Goal: Task Accomplishment & Management: Complete application form

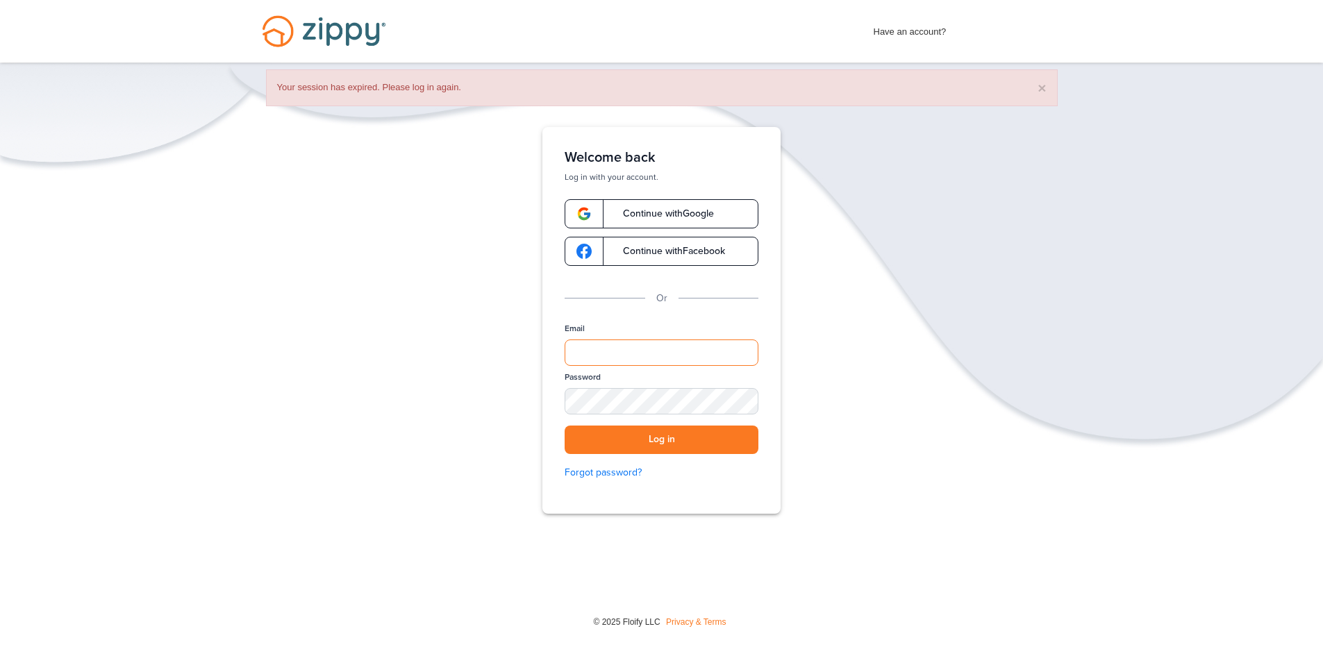
click at [602, 348] on input "Email" at bounding box center [662, 353] width 194 height 26
click at [660, 217] on span "Continue with Google" at bounding box center [661, 214] width 105 height 10
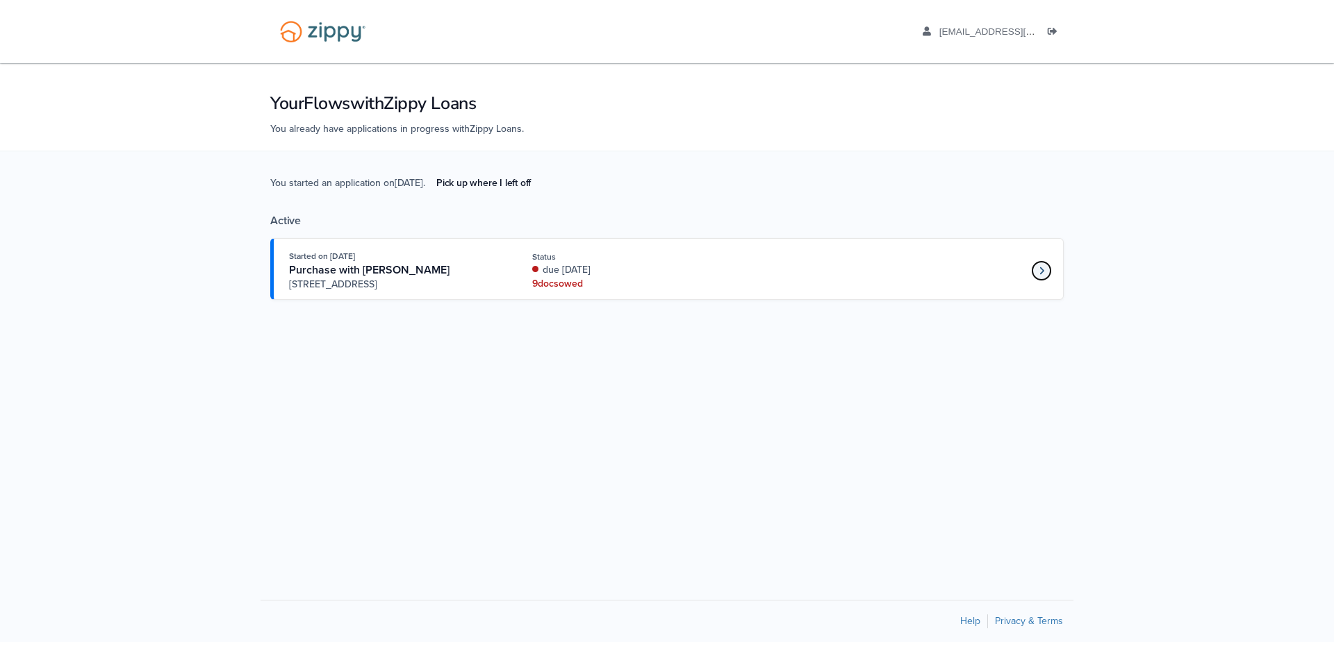
click at [1040, 268] on icon "Loan number 4236592" at bounding box center [1041, 271] width 4 height 8
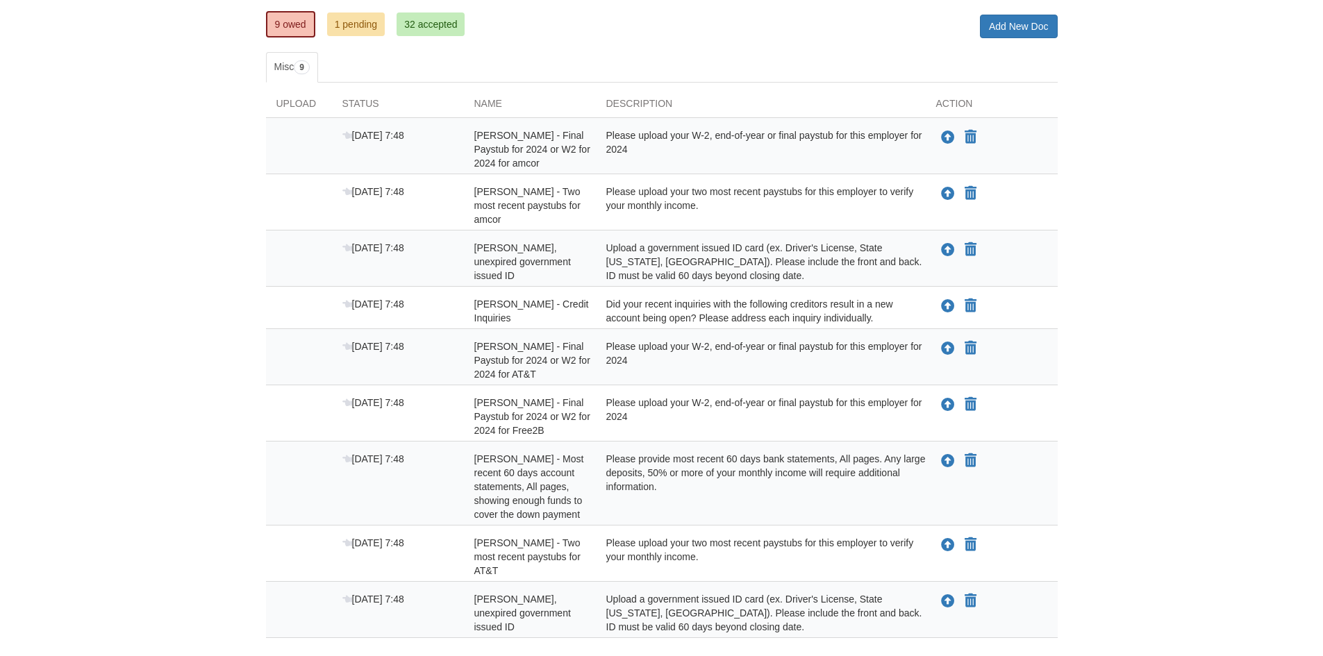
scroll to position [185, 0]
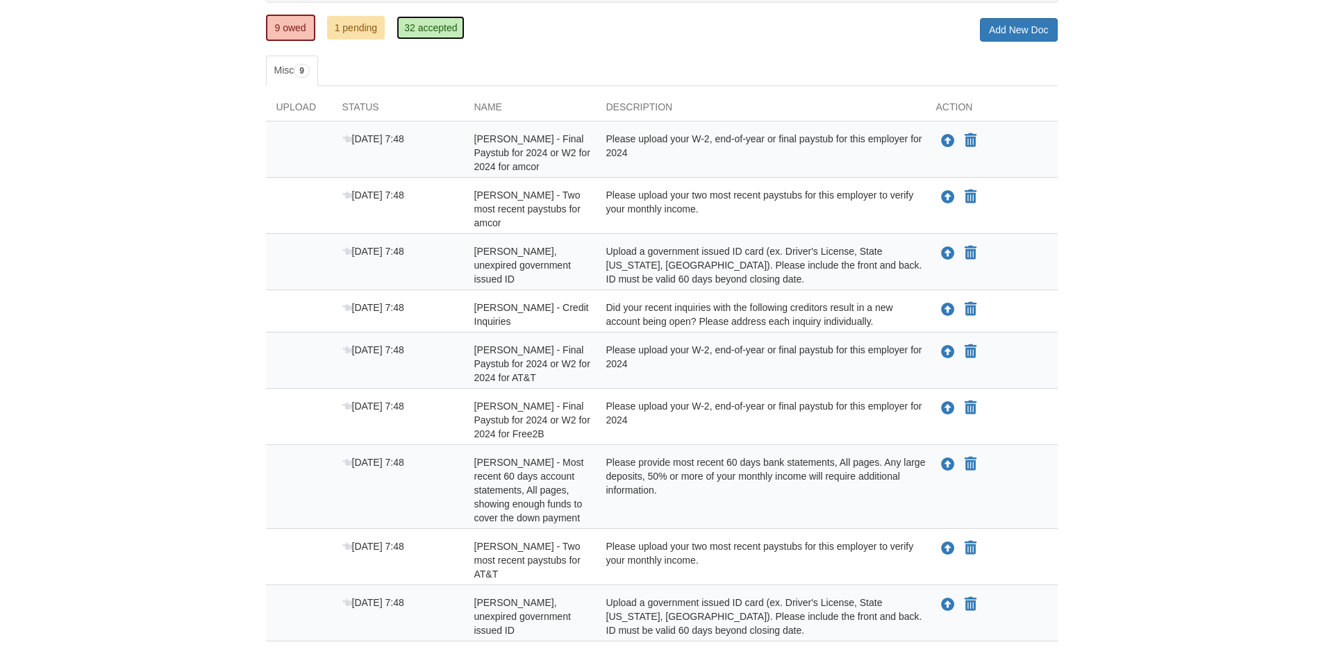
click at [427, 29] on link "32 accepted" at bounding box center [431, 28] width 68 height 24
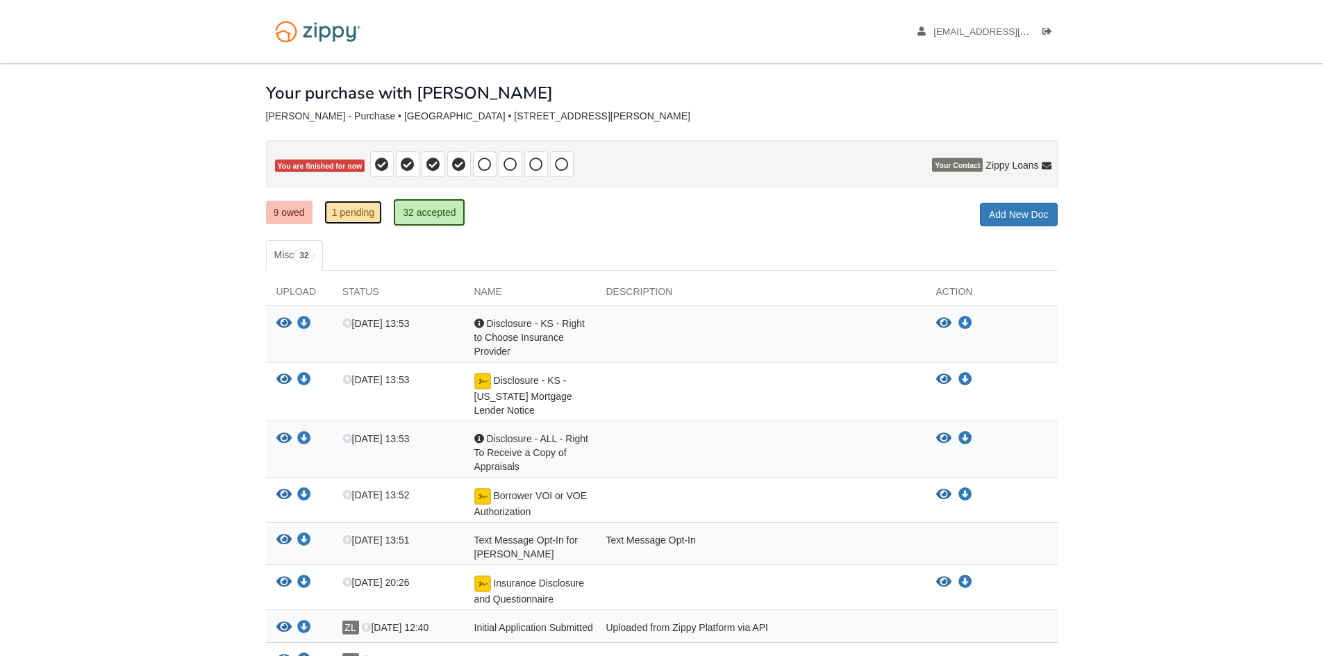
click at [358, 210] on link "1 pending" at bounding box center [353, 213] width 58 height 24
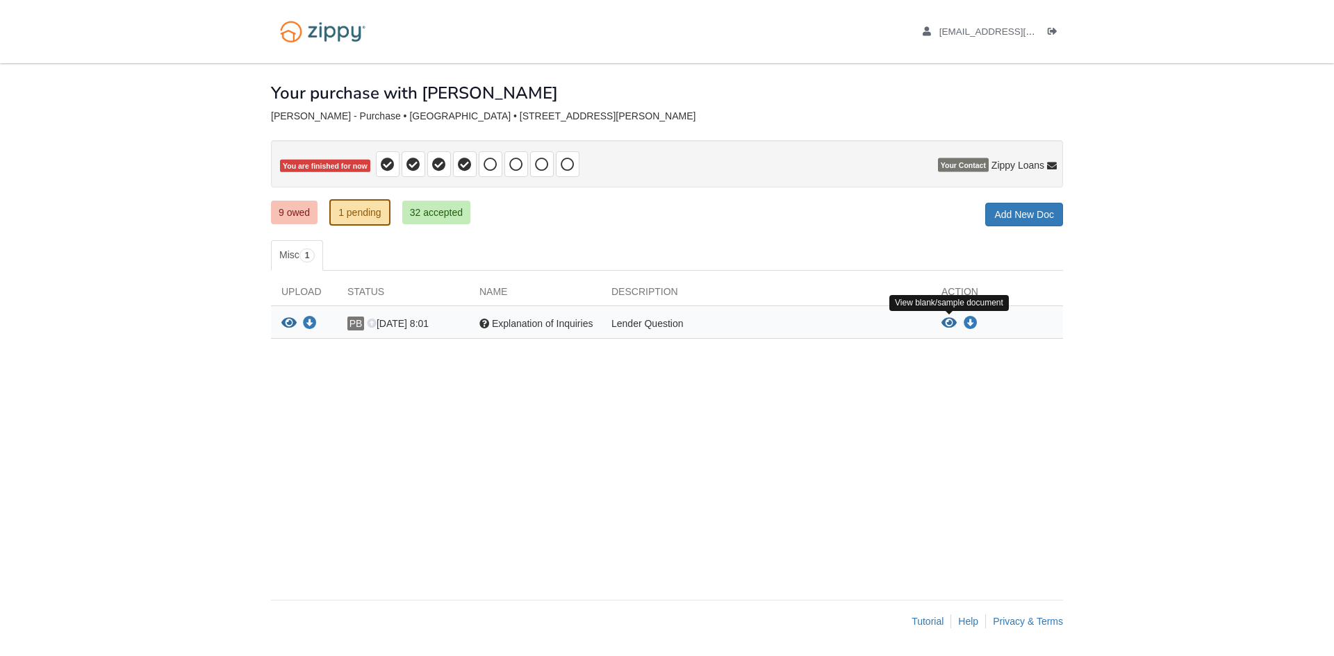
click at [948, 322] on icon "View Explanation of Inquiries" at bounding box center [948, 324] width 15 height 14
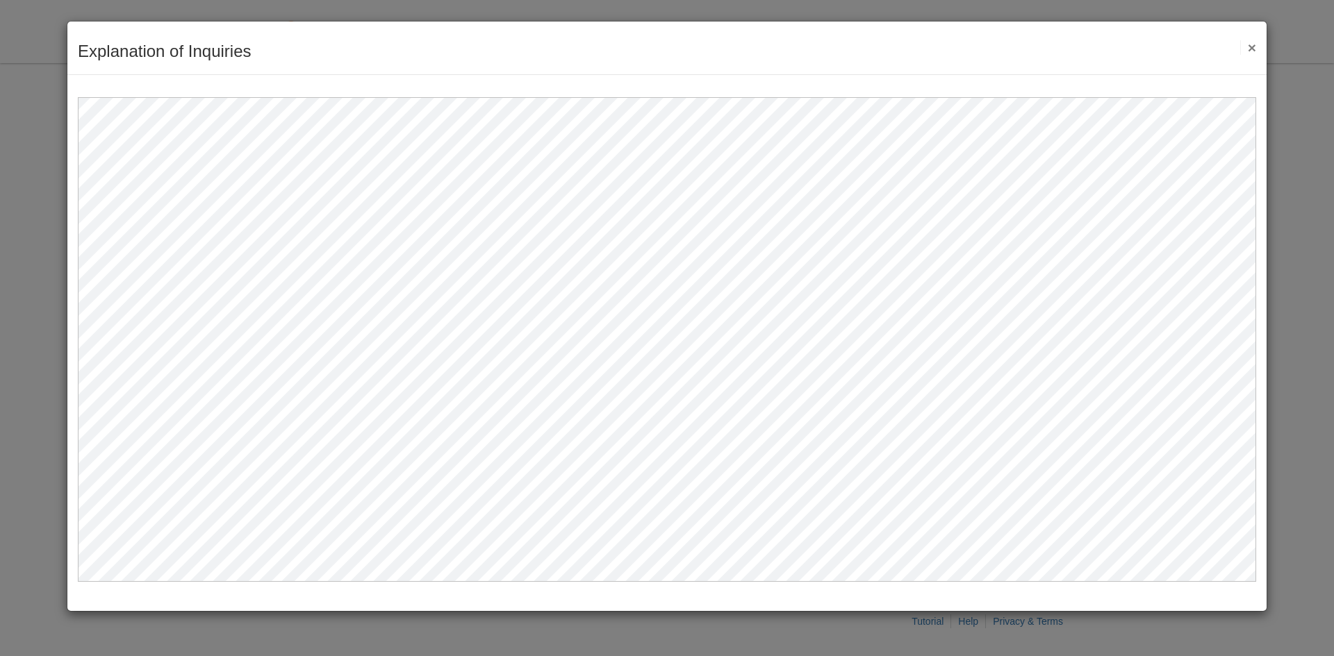
click at [1250, 49] on button "×" at bounding box center [1248, 47] width 16 height 15
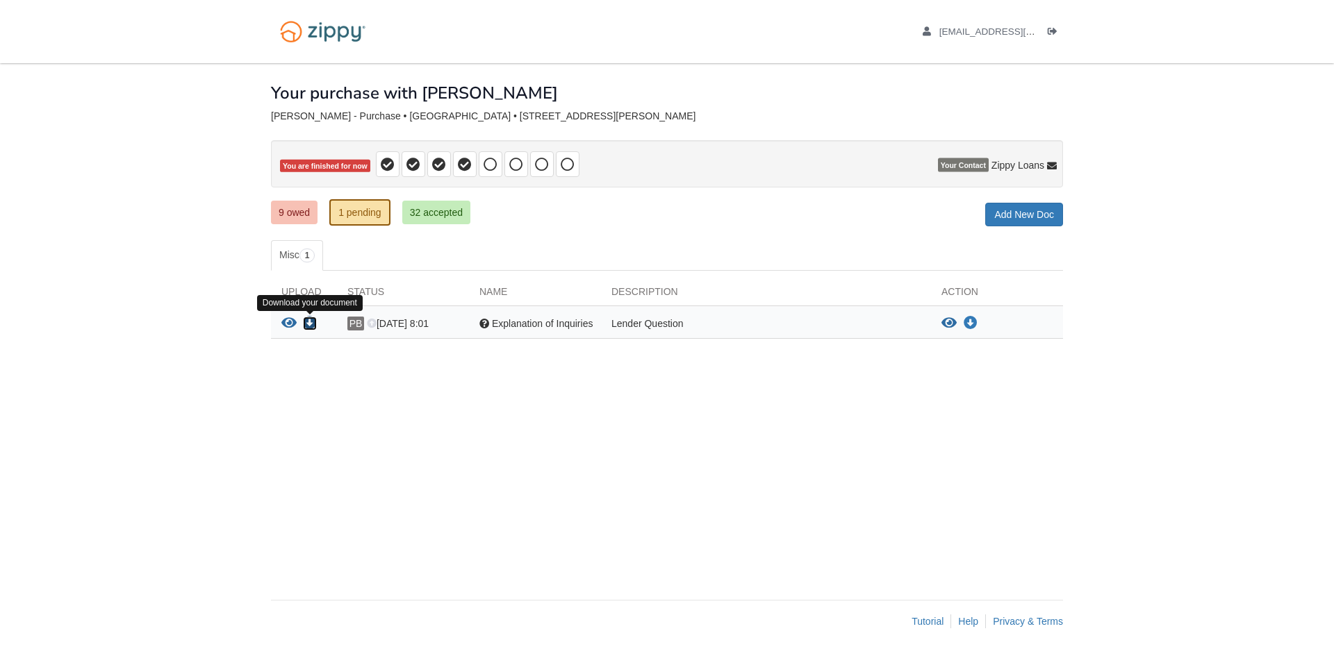
click at [313, 322] on icon "Download Explanation of Inquiries" at bounding box center [310, 324] width 14 height 14
click at [298, 210] on link "9 owed" at bounding box center [294, 213] width 47 height 24
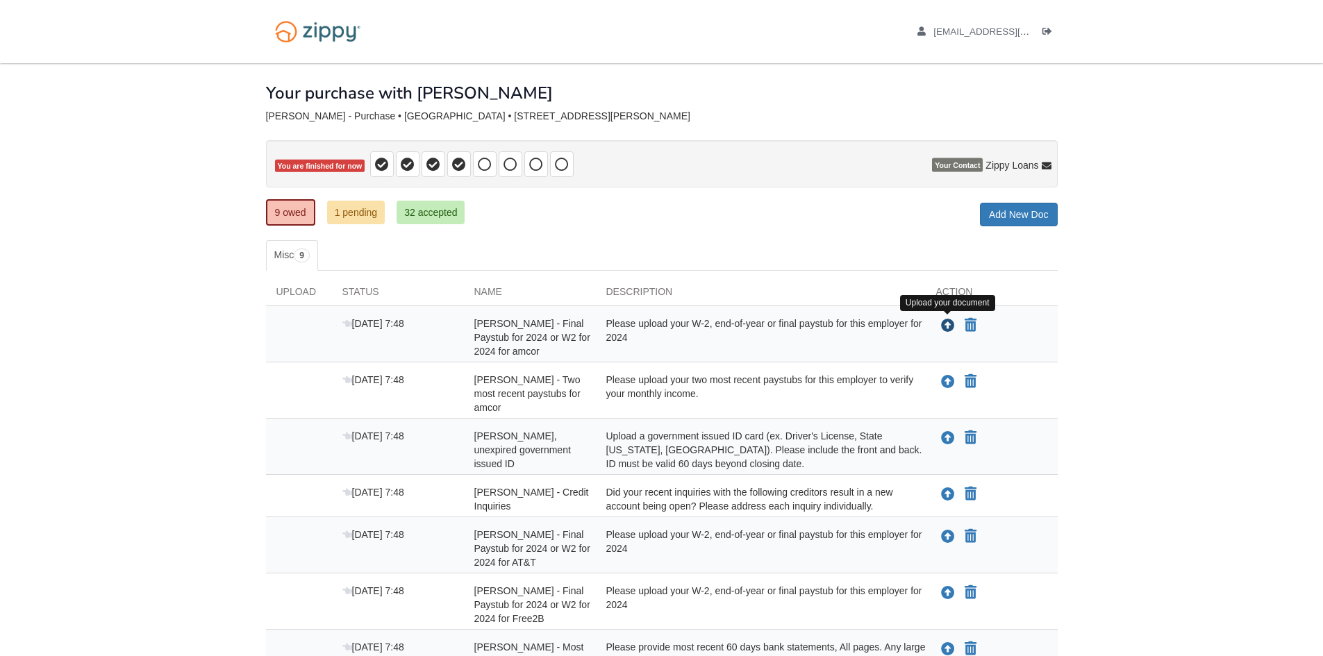
click at [951, 320] on icon "Upload Jahna Yuhn - Final Paystub for 2024 or W2 for 2024 for amcor" at bounding box center [948, 326] width 14 height 14
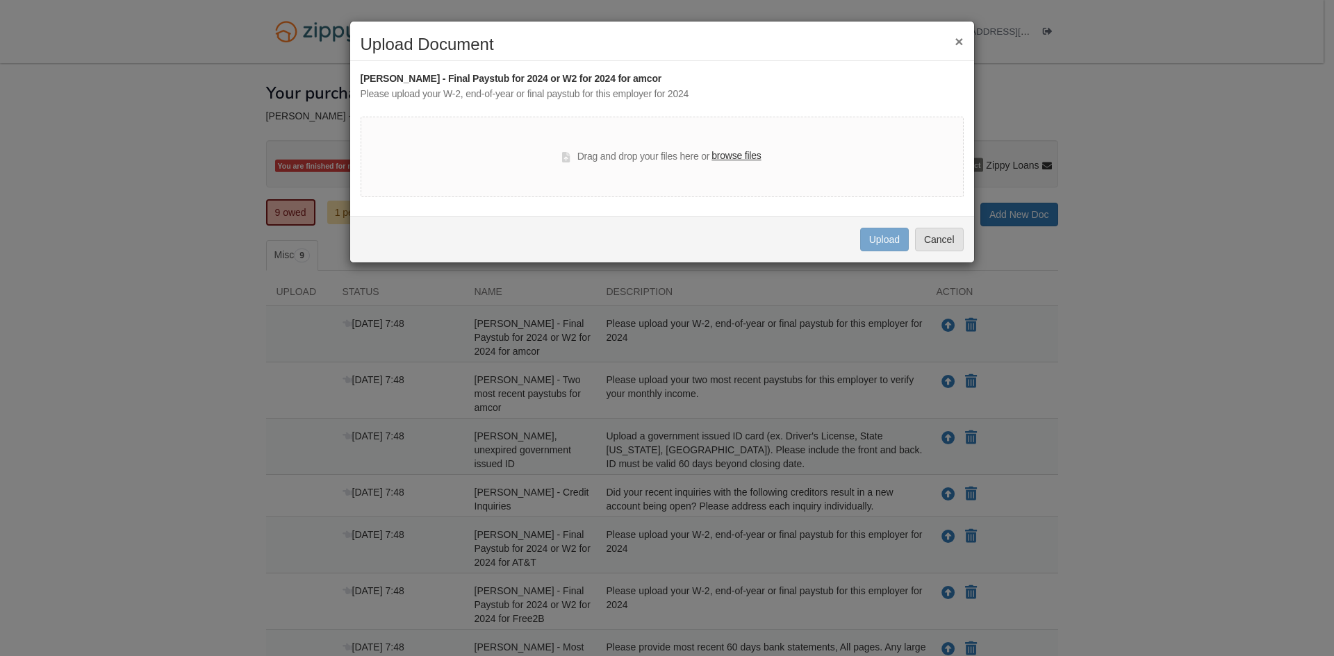
click at [731, 153] on label "browse files" at bounding box center [735, 156] width 49 height 15
click at [0, 0] on input "browse files" at bounding box center [0, 0] width 0 height 0
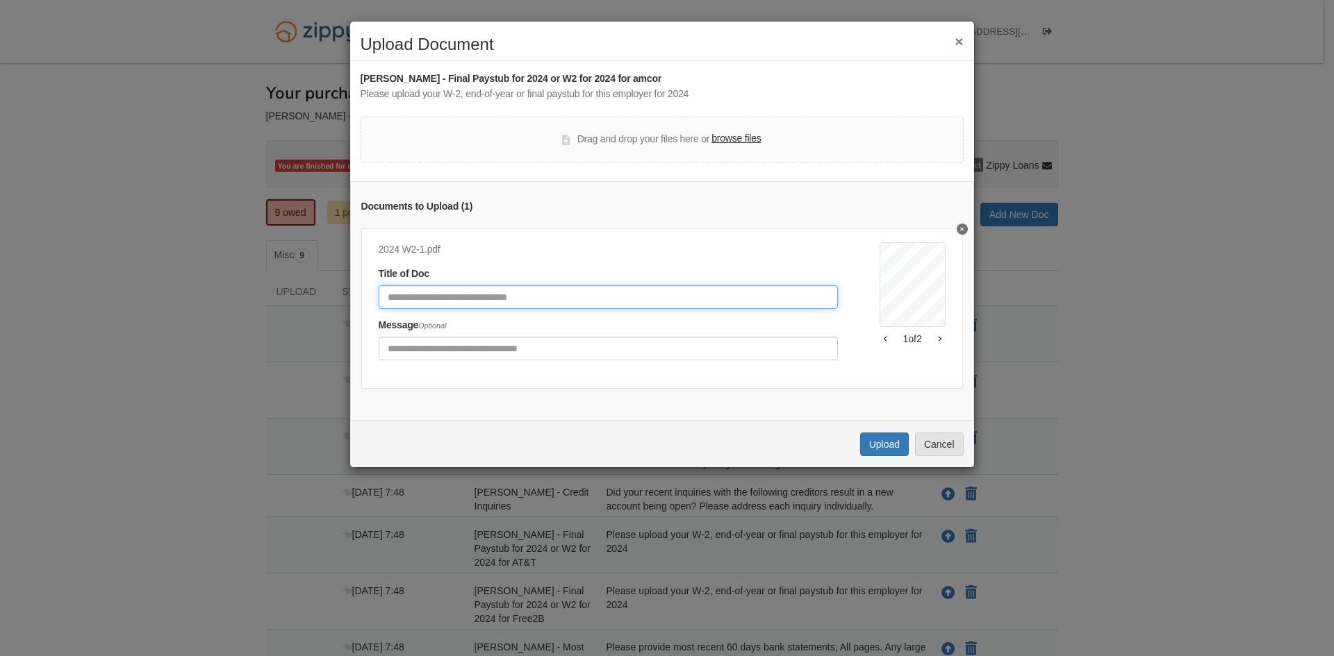
click at [474, 296] on input "Document Title" at bounding box center [608, 297] width 459 height 24
type input "**********"
click at [884, 456] on button "Upload" at bounding box center [884, 445] width 49 height 24
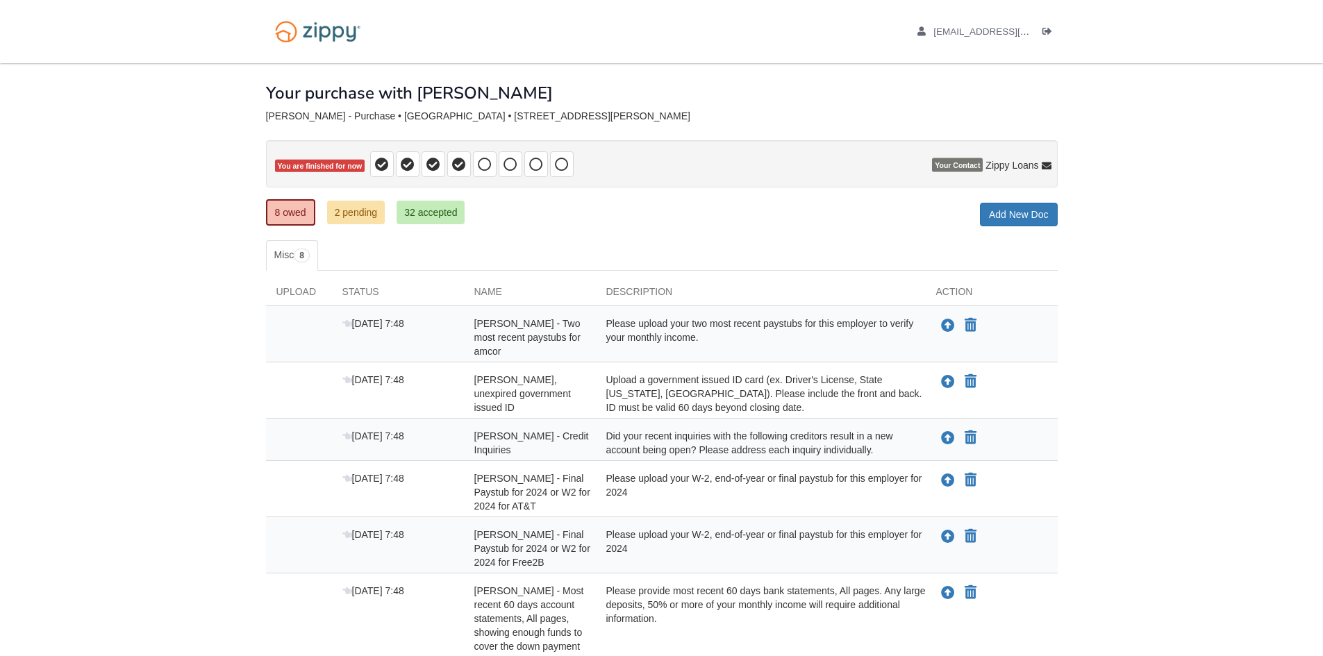
click at [675, 433] on div "Did your recent inquiries with the following creditors result in a new account …" at bounding box center [761, 443] width 330 height 28
click at [545, 433] on div "[PERSON_NAME] - Credit Inquiries" at bounding box center [530, 443] width 132 height 28
click at [645, 430] on div "Did your recent inquiries with the following creditors result in a new account …" at bounding box center [761, 443] width 330 height 28
click at [797, 438] on div "Did your recent inquiries with the following creditors result in a new account …" at bounding box center [761, 443] width 330 height 28
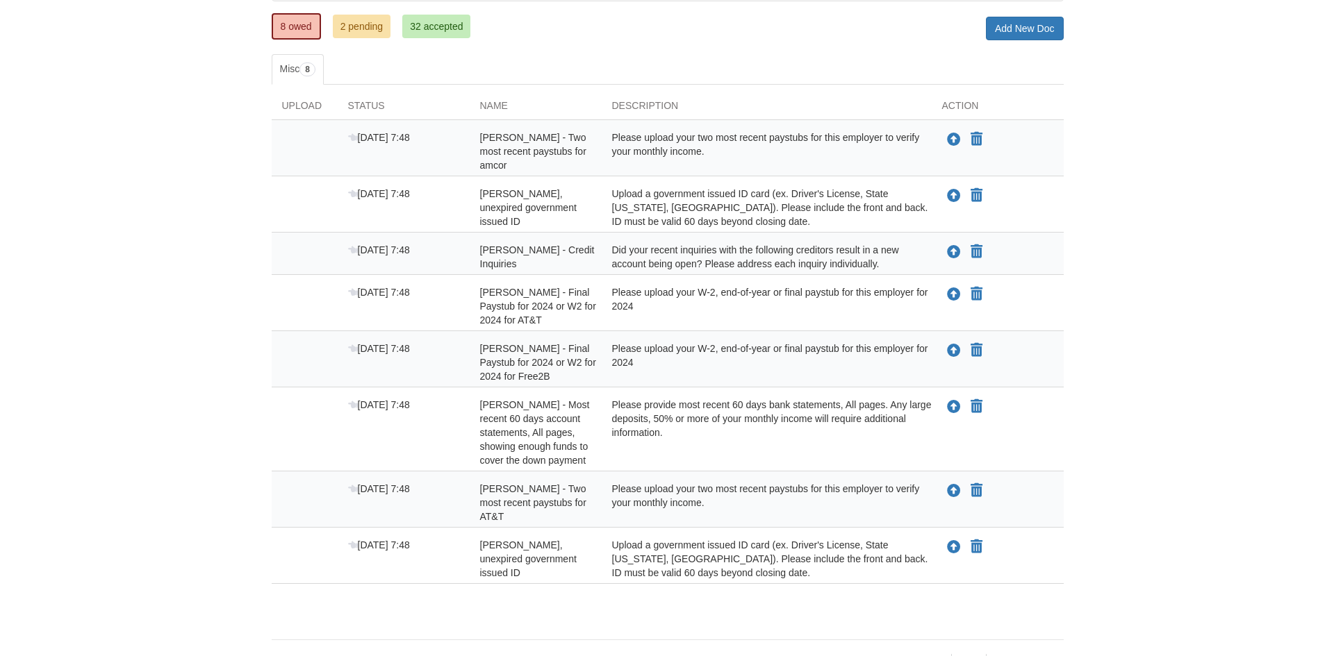
scroll to position [198, 0]
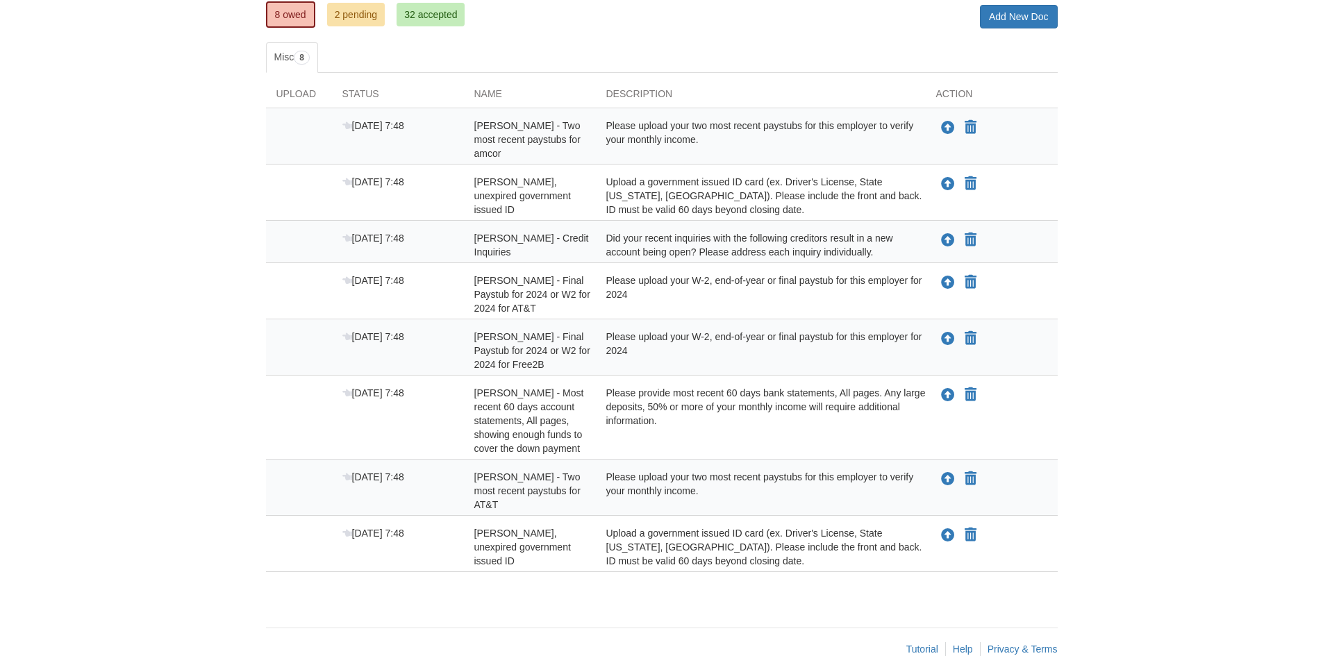
click at [1245, 218] on body "[EMAIL_ADDRESS][DOMAIN_NAME] Logout" at bounding box center [661, 243] width 1323 height 882
click at [950, 127] on icon "Upload Jahna Yuhn - Two most recent paystubs for amcor" at bounding box center [948, 129] width 14 height 14
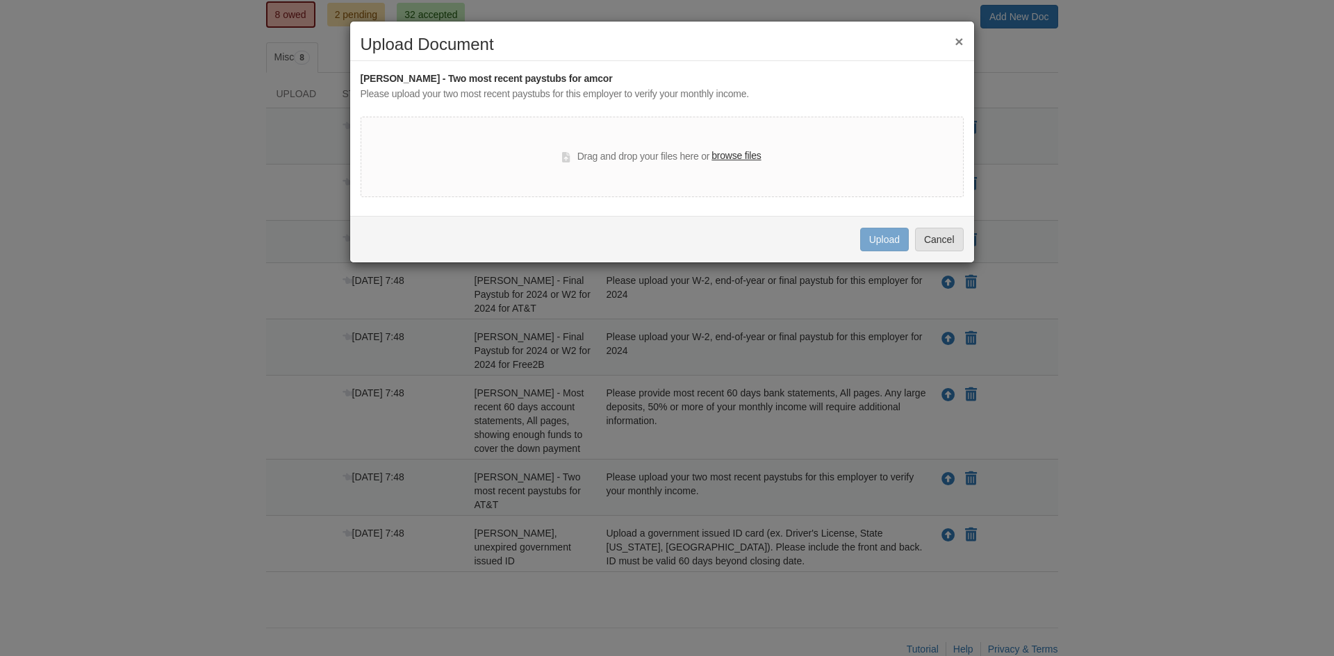
click at [737, 155] on label "browse files" at bounding box center [735, 156] width 49 height 15
click at [0, 0] on input "browse files" at bounding box center [0, 0] width 0 height 0
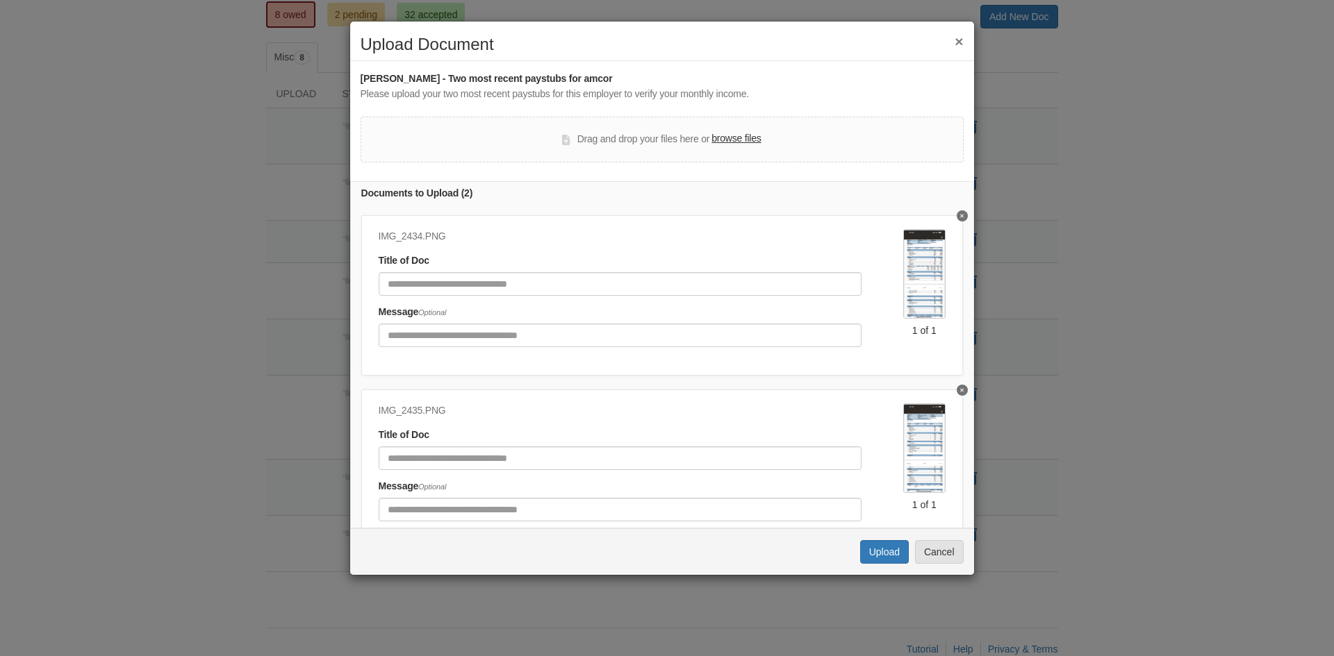
scroll to position [0, 0]
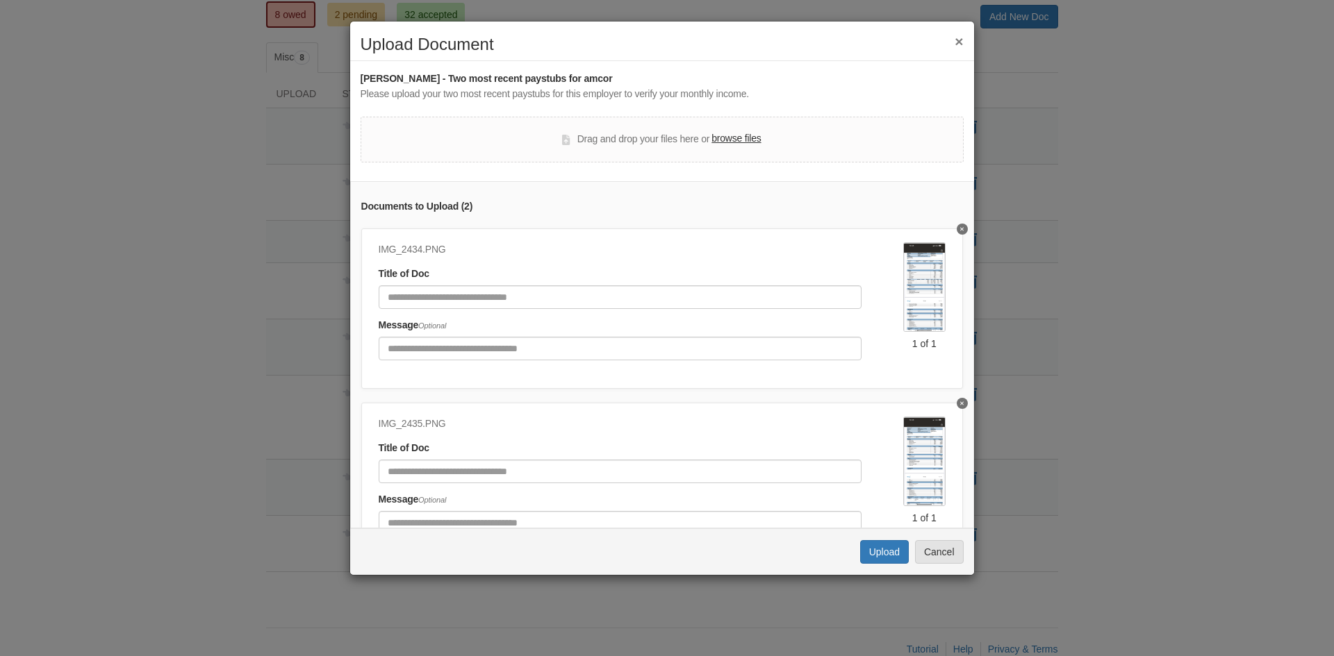
click at [927, 303] on img at bounding box center [924, 287] width 42 height 90
click at [874, 558] on button "Upload" at bounding box center [884, 552] width 49 height 24
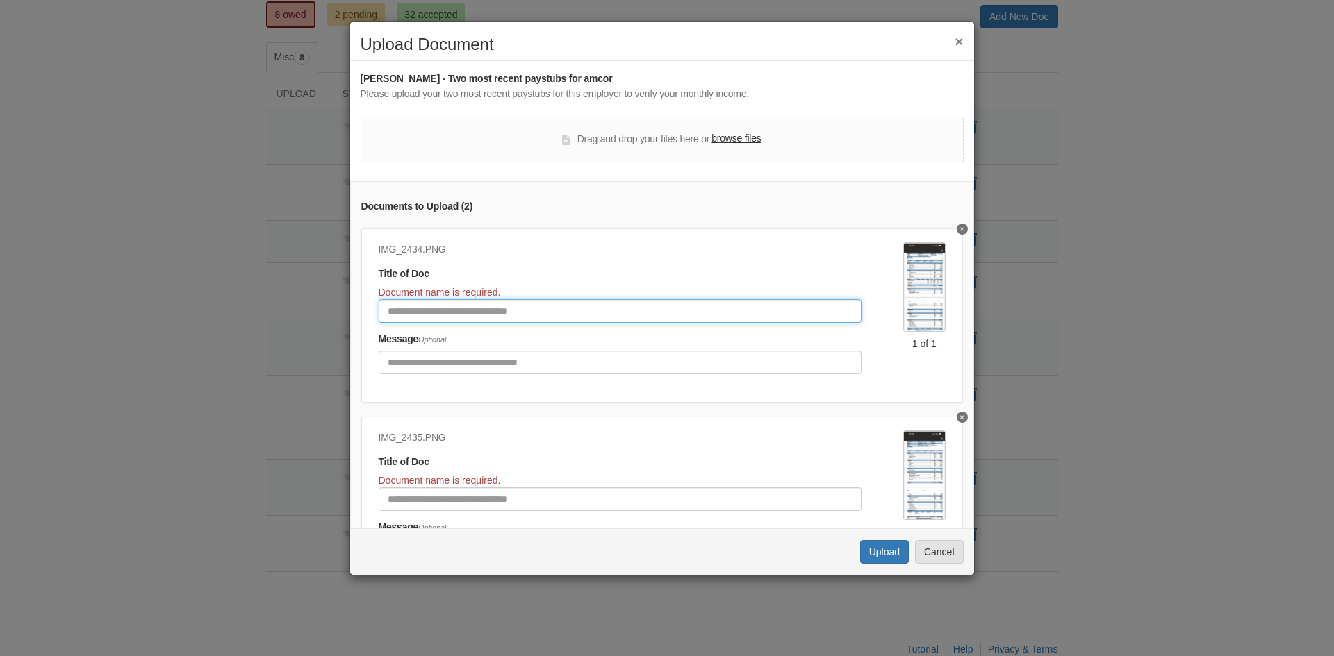
click at [429, 310] on input "Document Title" at bounding box center [620, 311] width 483 height 24
type input "**********"
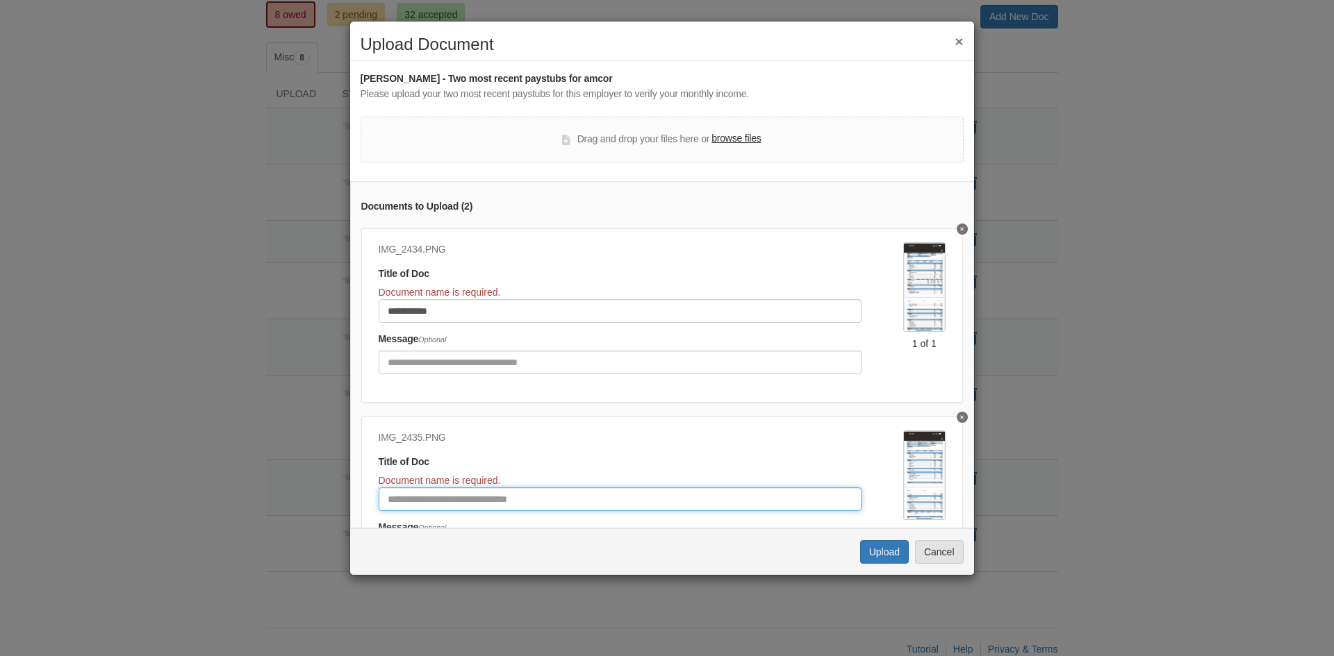
click at [435, 508] on input "Document Title" at bounding box center [620, 500] width 483 height 24
type input "**********"
click at [874, 554] on button "Upload" at bounding box center [884, 552] width 49 height 24
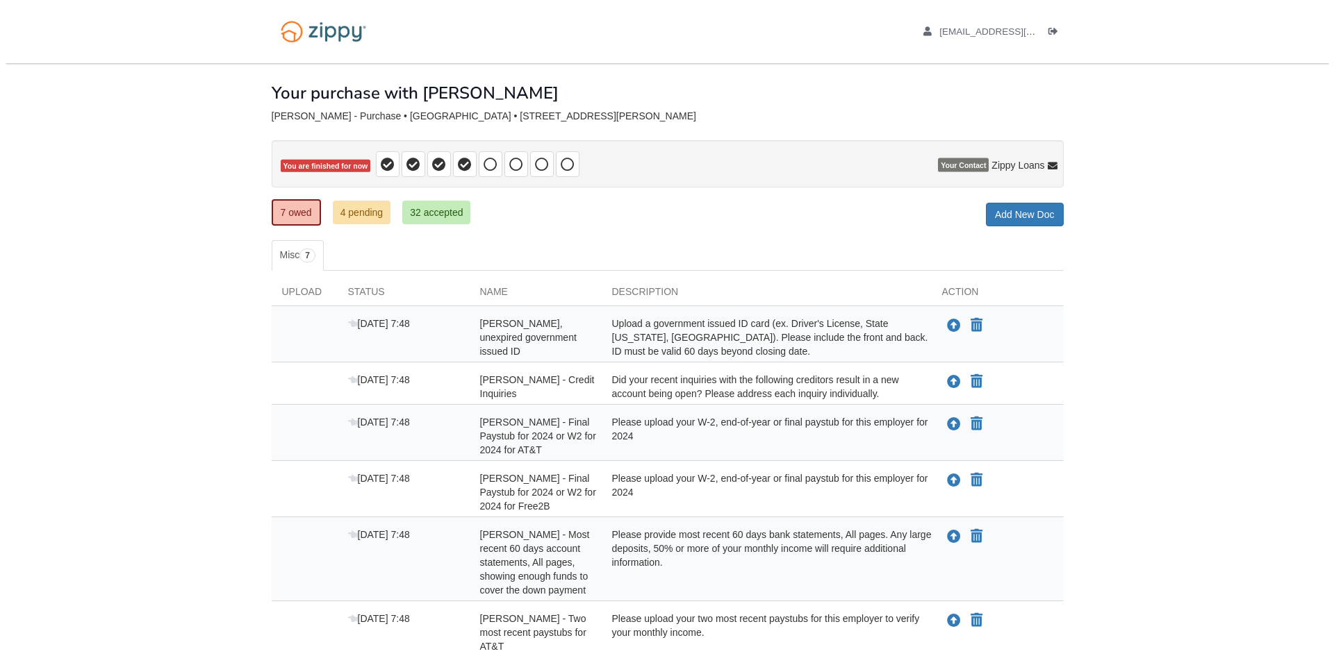
scroll to position [156, 0]
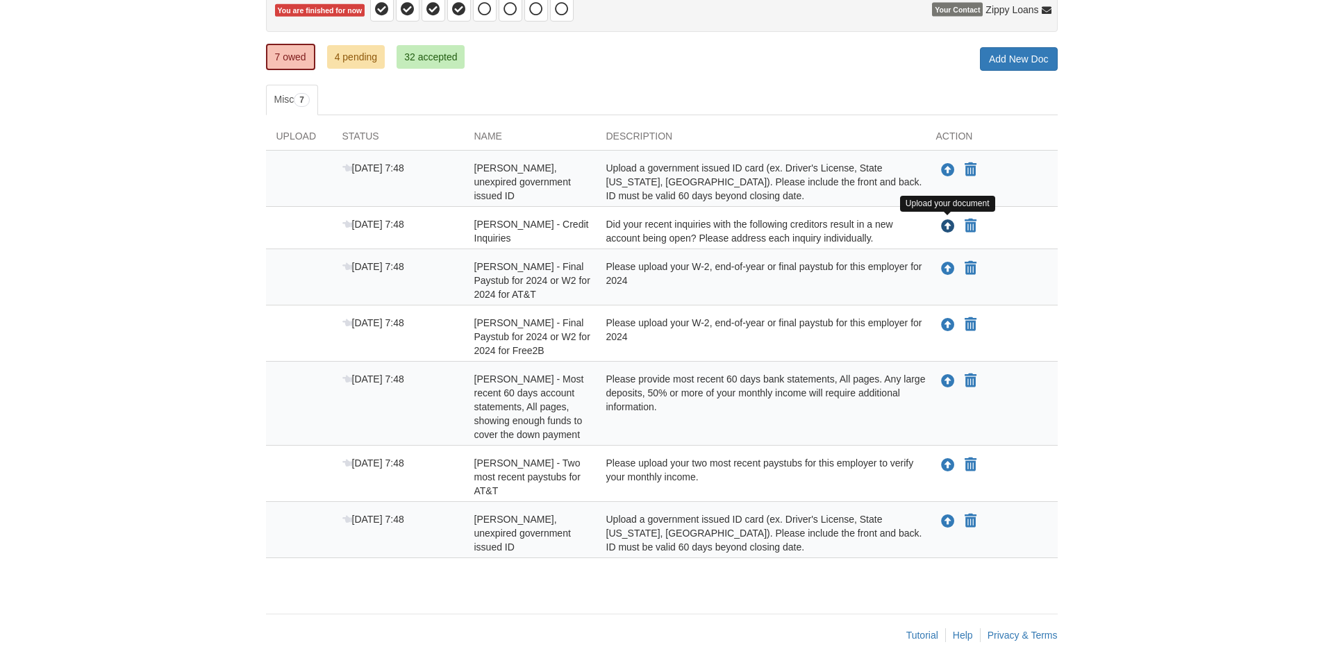
click at [948, 226] on icon "Upload Peterson Billy - Credit Inquiries" at bounding box center [948, 227] width 14 height 14
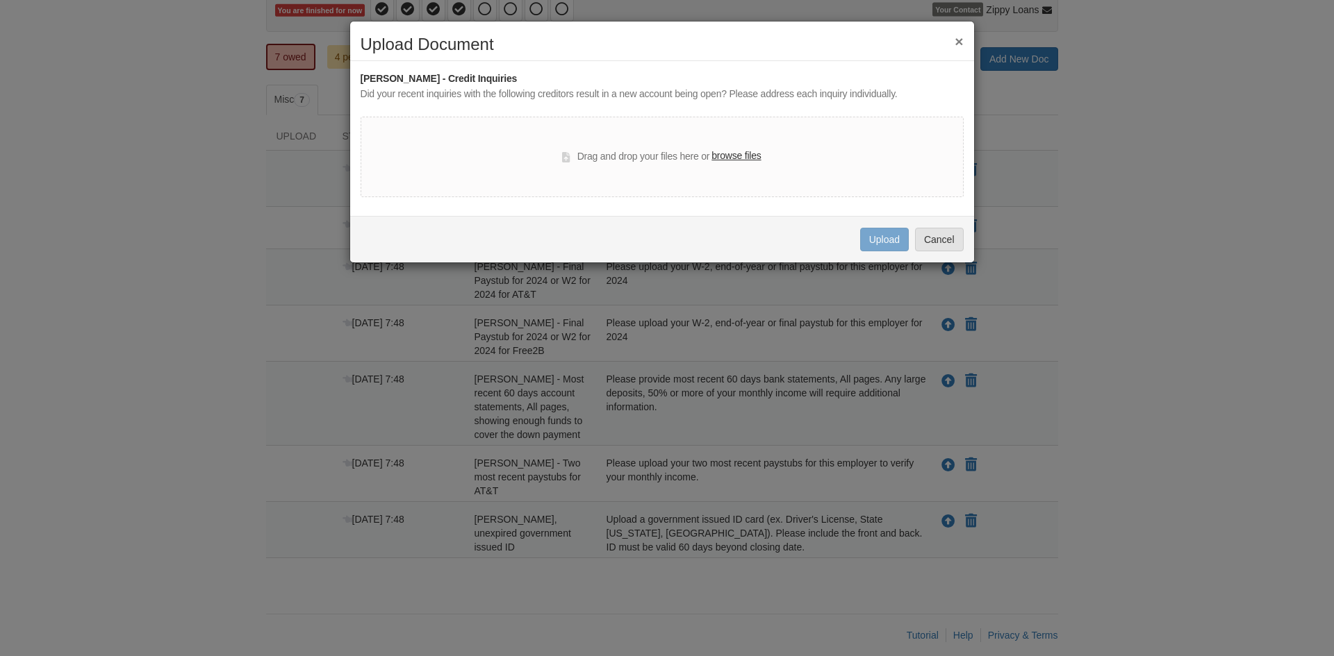
click at [958, 40] on button "×" at bounding box center [958, 41] width 8 height 15
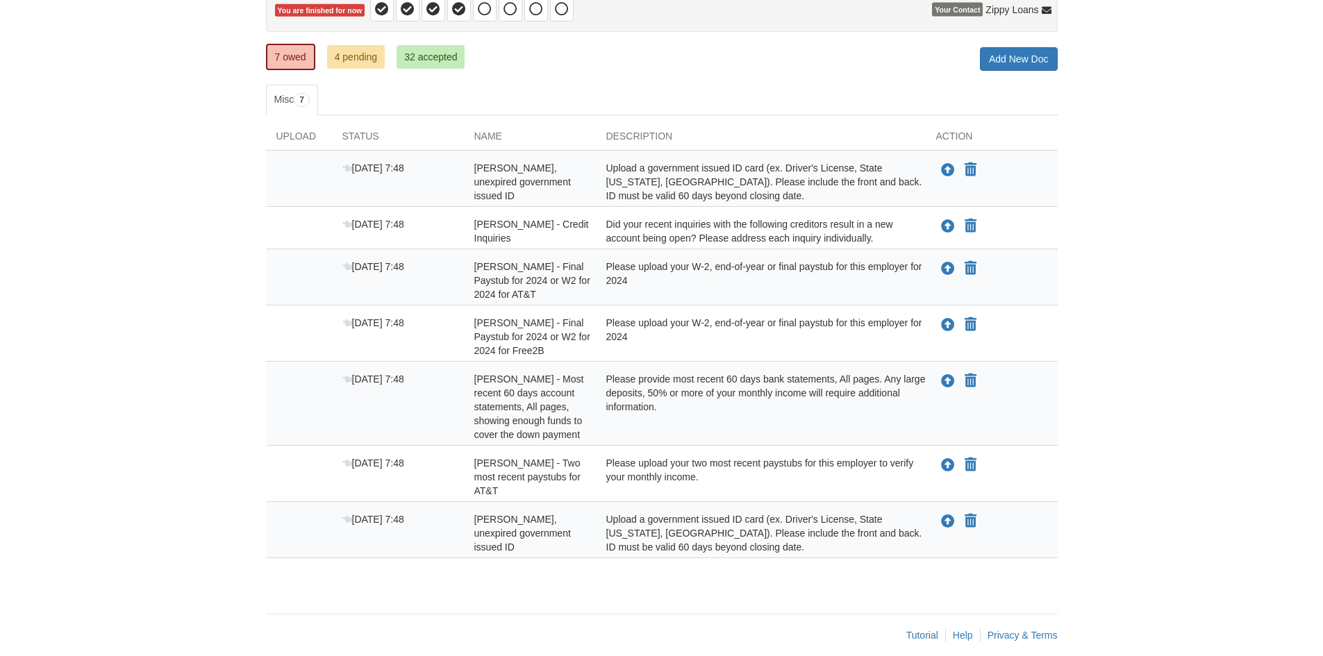
click at [1249, 246] on body "[EMAIL_ADDRESS][DOMAIN_NAME] Logout" at bounding box center [661, 257] width 1323 height 826
click at [1203, 283] on body "[EMAIL_ADDRESS][DOMAIN_NAME] Logout" at bounding box center [661, 257] width 1323 height 826
click at [945, 168] on icon "Upload Jahna Yuhn - Valid, unexpired government issued ID" at bounding box center [948, 171] width 14 height 14
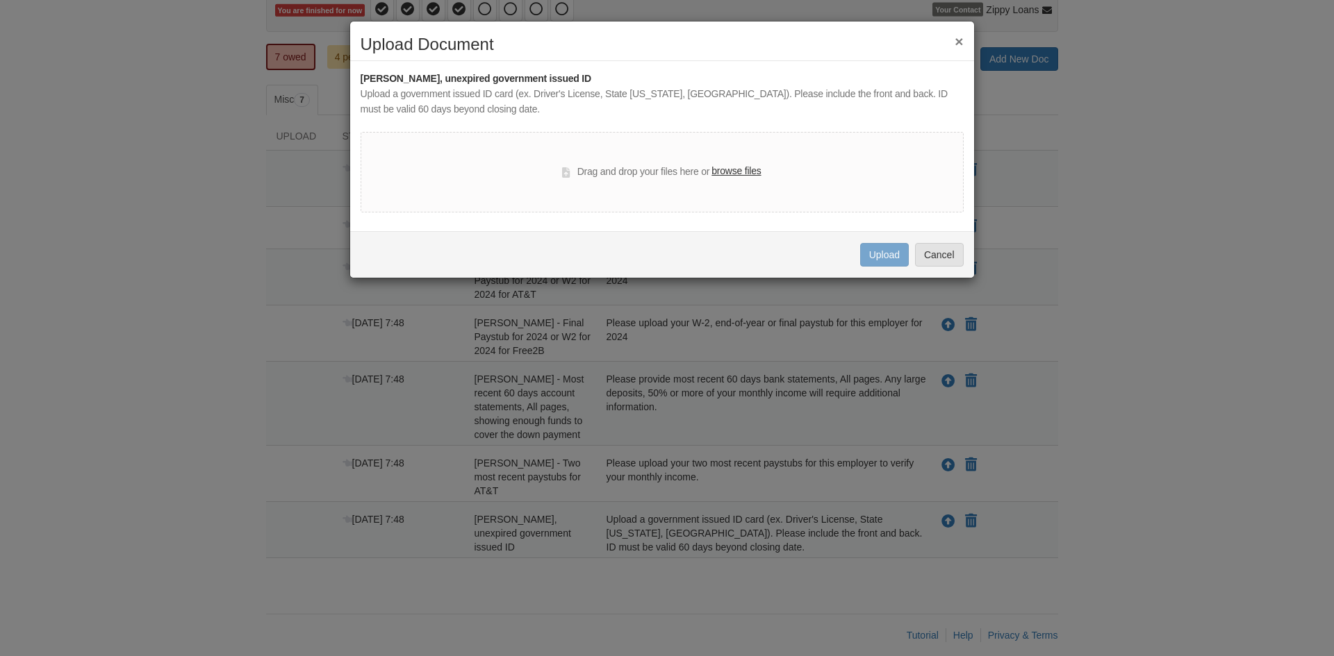
click at [735, 170] on label "browse files" at bounding box center [735, 171] width 49 height 15
click at [0, 0] on input "browse files" at bounding box center [0, 0] width 0 height 0
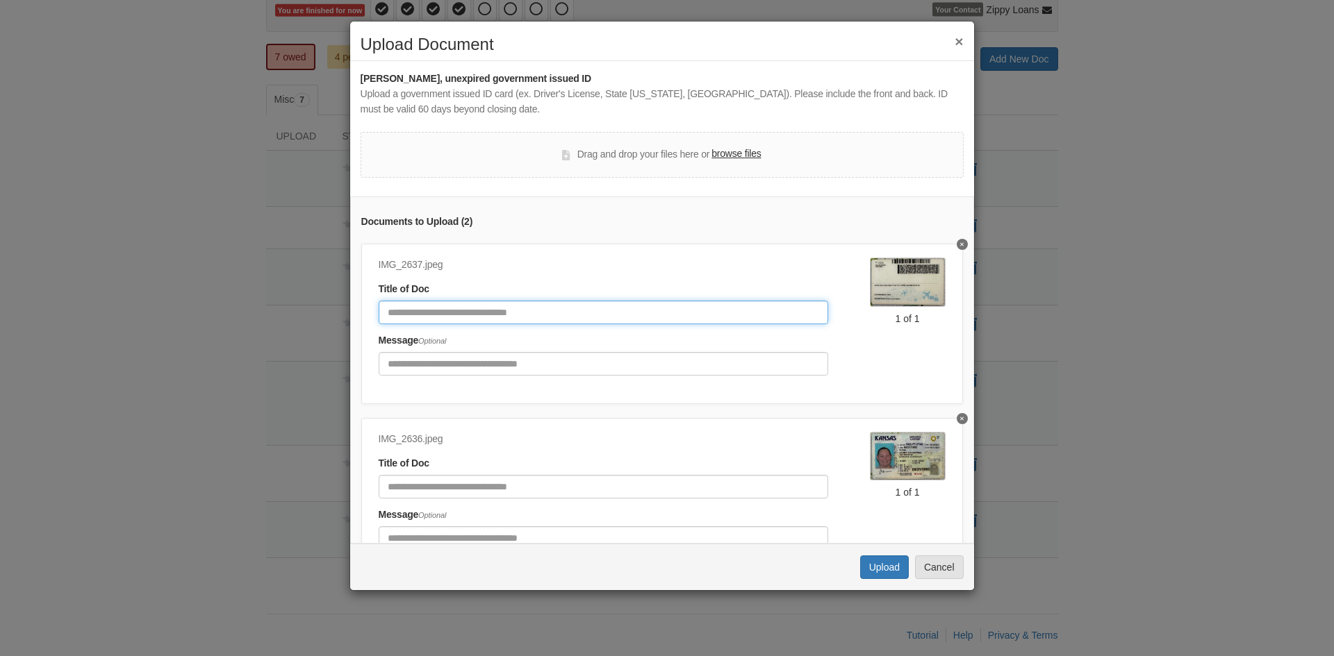
click at [472, 315] on input "Document Title" at bounding box center [603, 313] width 449 height 24
type input "****"
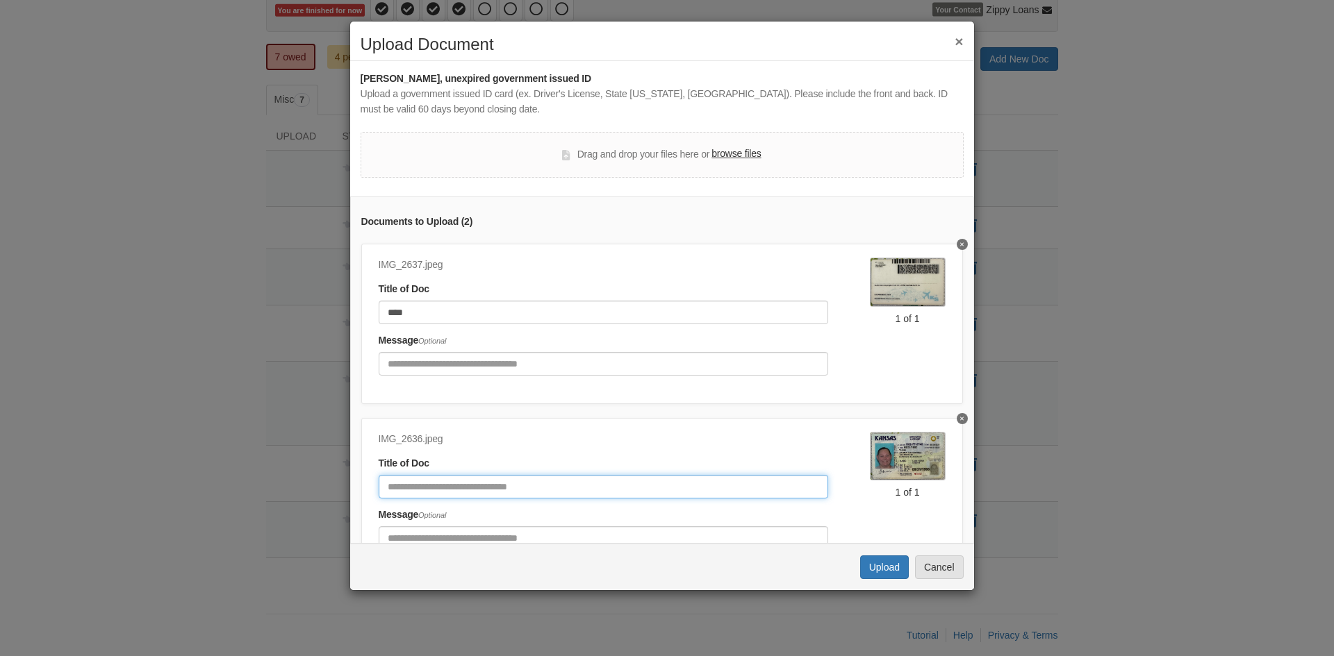
drag, startPoint x: 435, startPoint y: 484, endPoint x: 432, endPoint y: 496, distance: 12.3
click at [435, 484] on input "Document Title" at bounding box center [603, 487] width 449 height 24
type input "*****"
click at [890, 563] on button "Upload" at bounding box center [884, 568] width 49 height 24
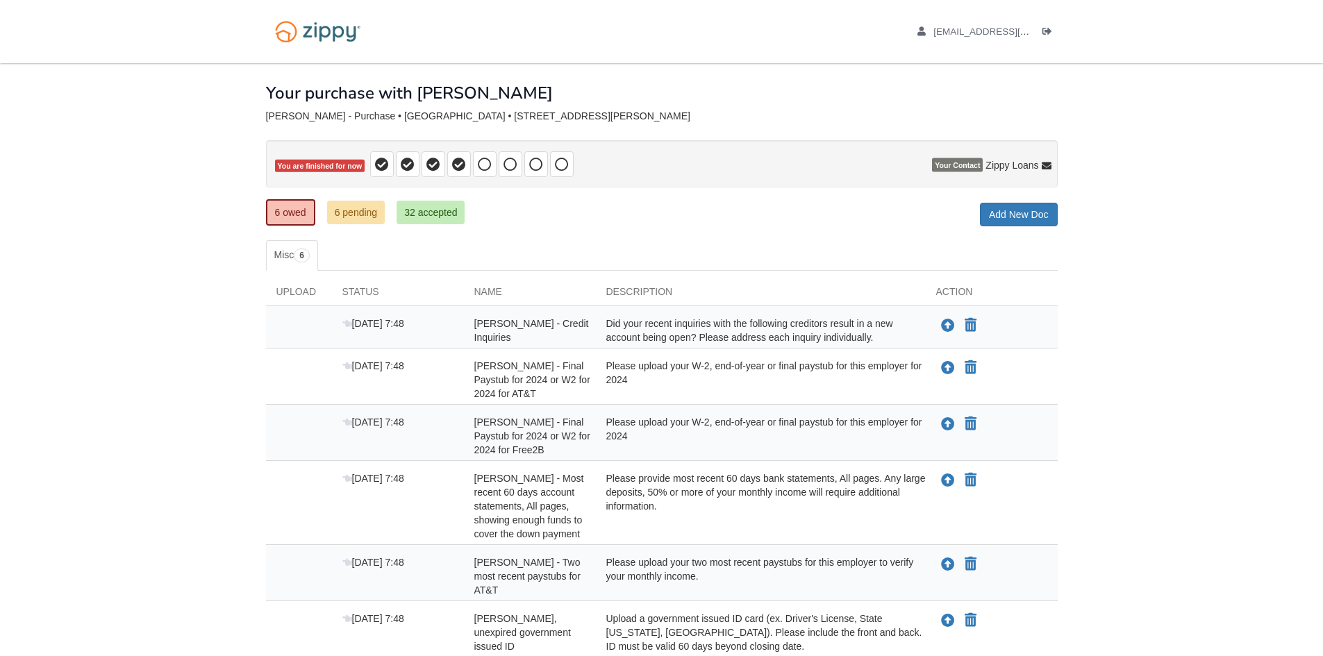
click at [1223, 338] on body "[EMAIL_ADDRESS][DOMAIN_NAME] Logout" at bounding box center [661, 385] width 1323 height 770
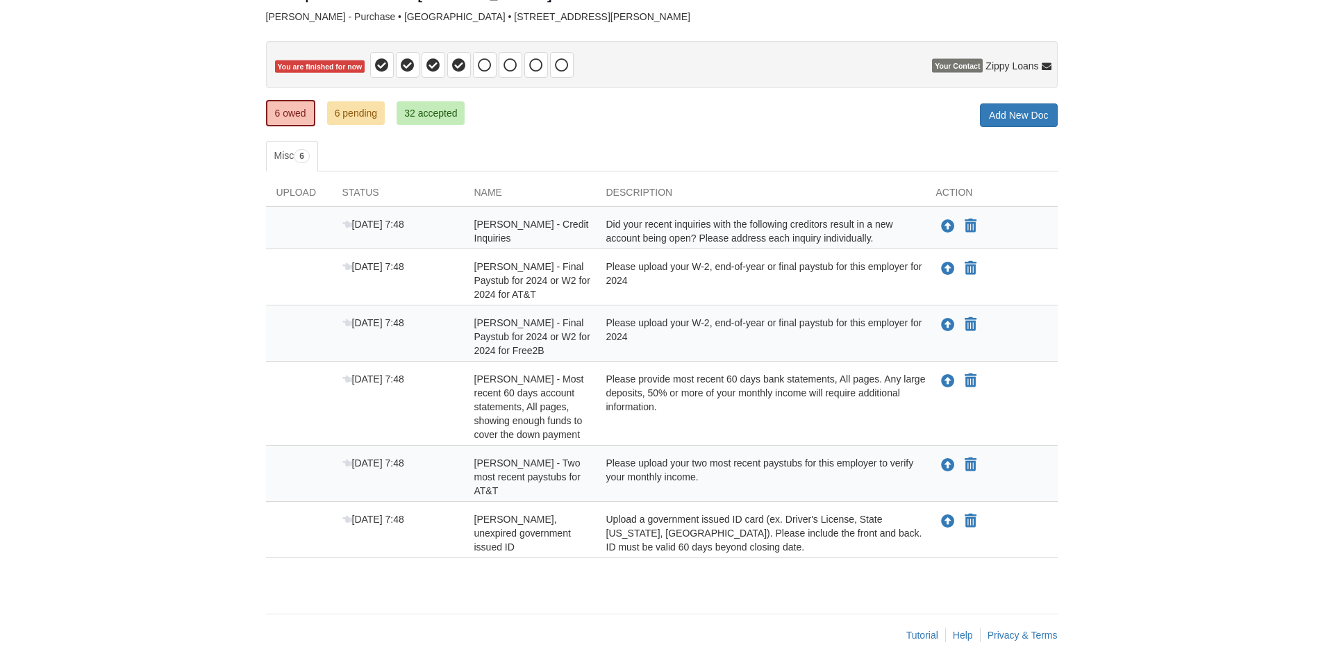
scroll to position [99, 0]
click at [1156, 273] on body "[EMAIL_ADDRESS][DOMAIN_NAME] Logout" at bounding box center [661, 286] width 1323 height 770
click at [1131, 308] on body "[EMAIL_ADDRESS][DOMAIN_NAME] Logout" at bounding box center [661, 286] width 1323 height 770
